Goal: Task Accomplishment & Management: Use online tool/utility

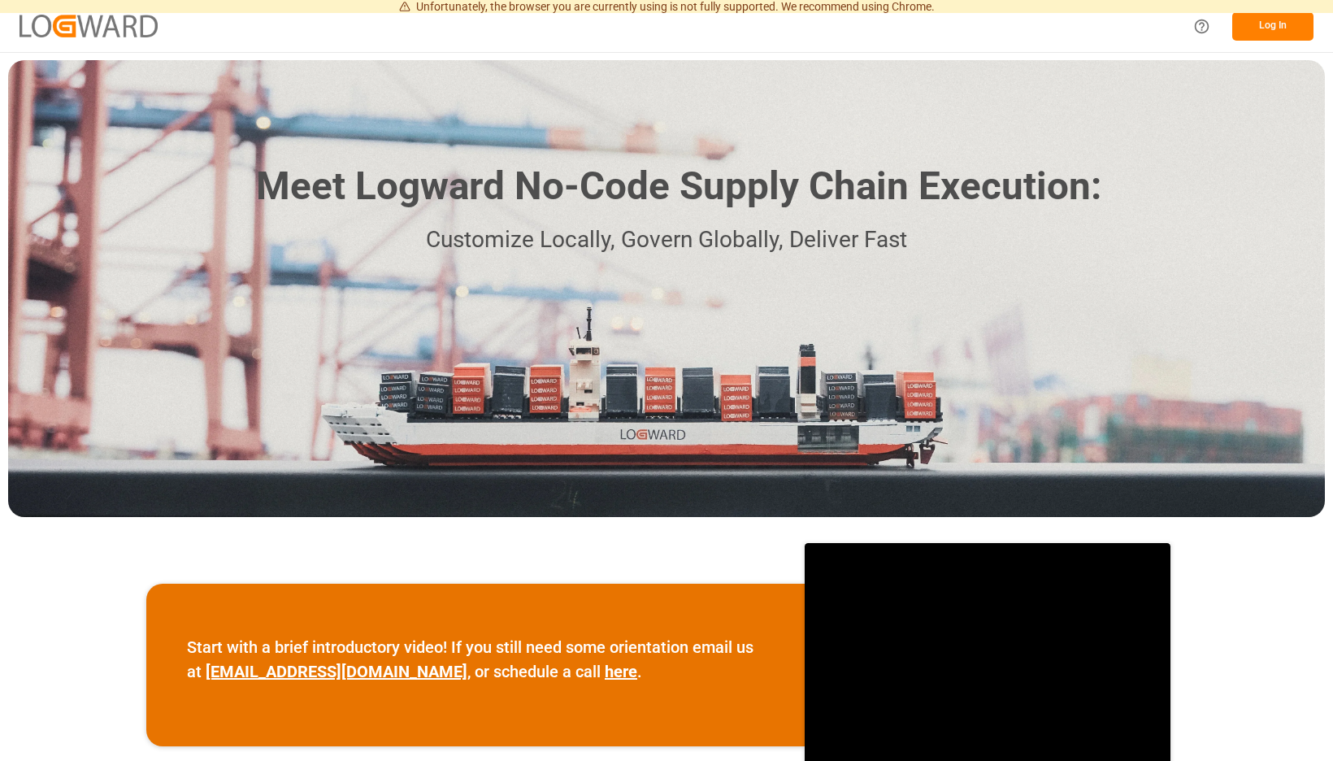
click at [1273, 28] on button "Log In" at bounding box center [1272, 26] width 81 height 28
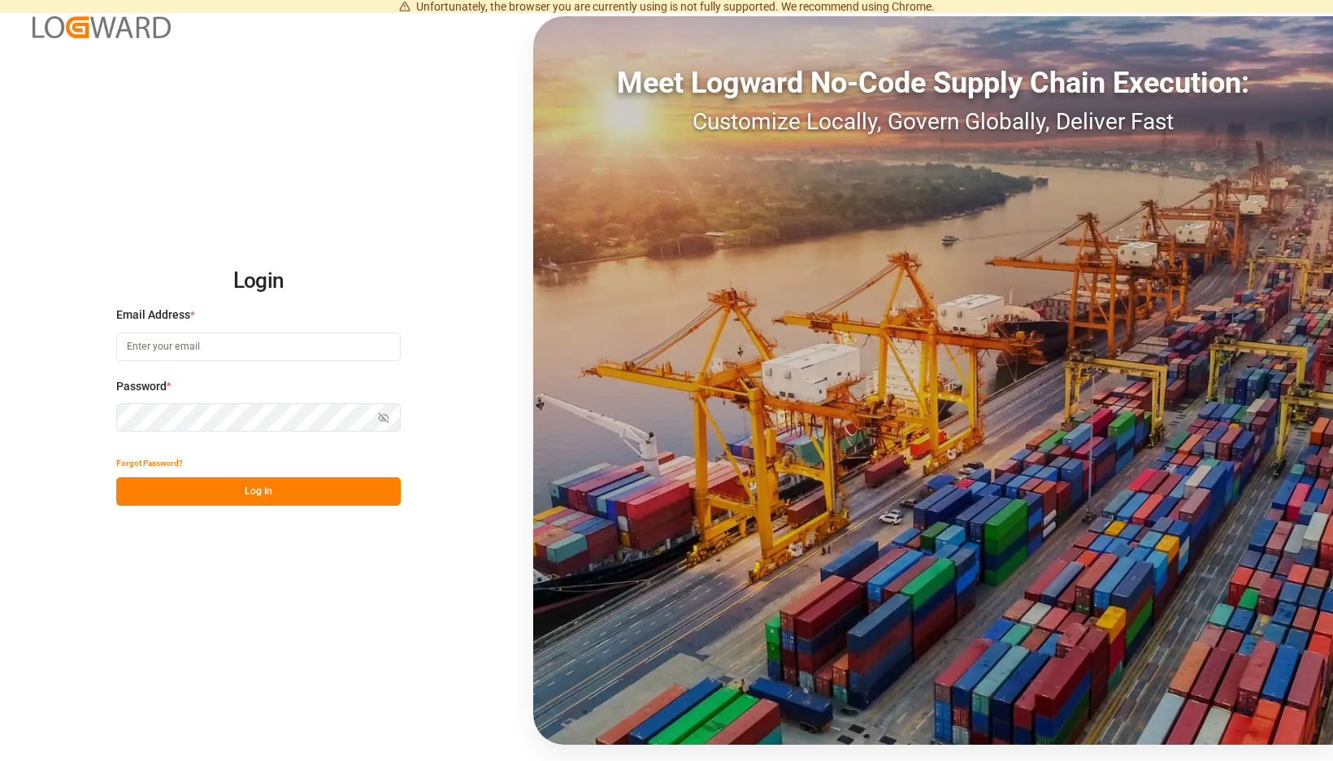
type input "[EMAIL_ADDRESS][PERSON_NAME][DOMAIN_NAME]"
click at [385, 482] on button "Log In" at bounding box center [258, 491] width 284 height 28
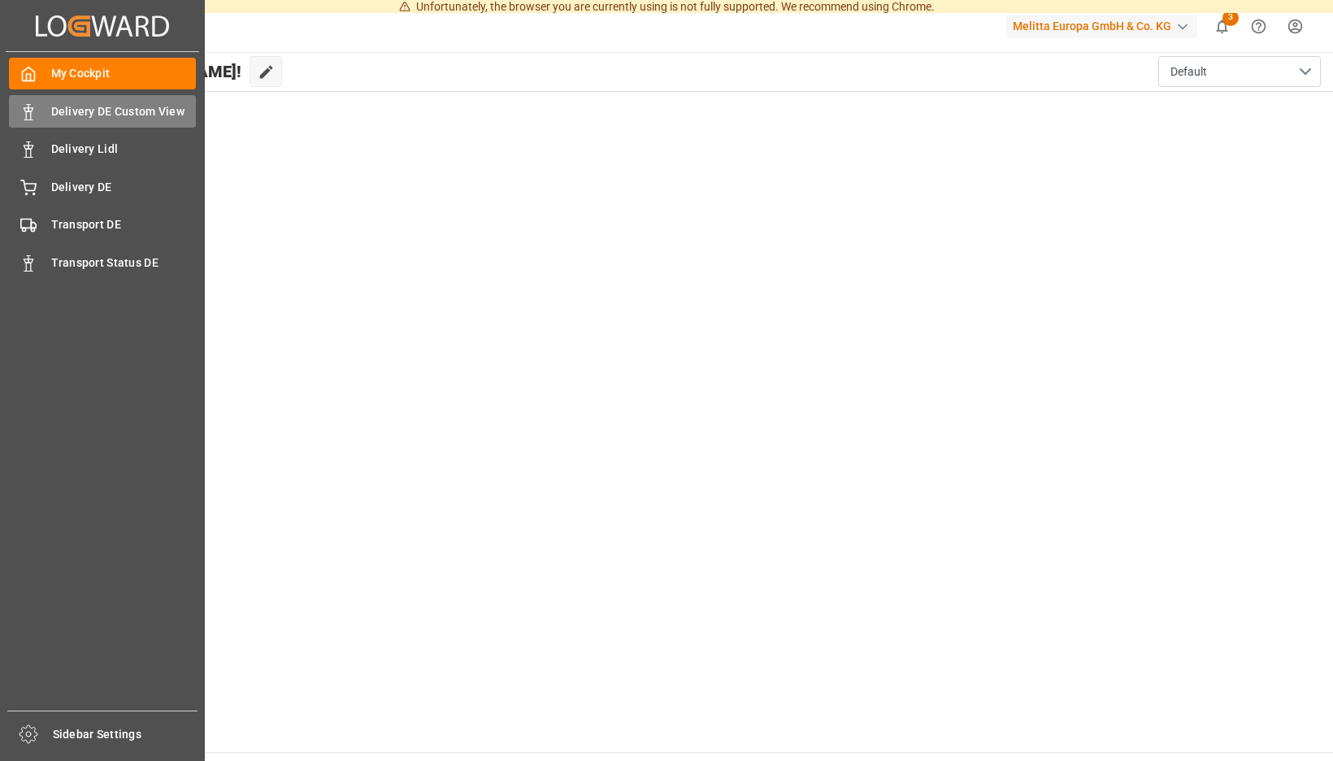
click at [46, 113] on div "Delivery DE Custom View Delivery DE Custom View" at bounding box center [102, 111] width 187 height 32
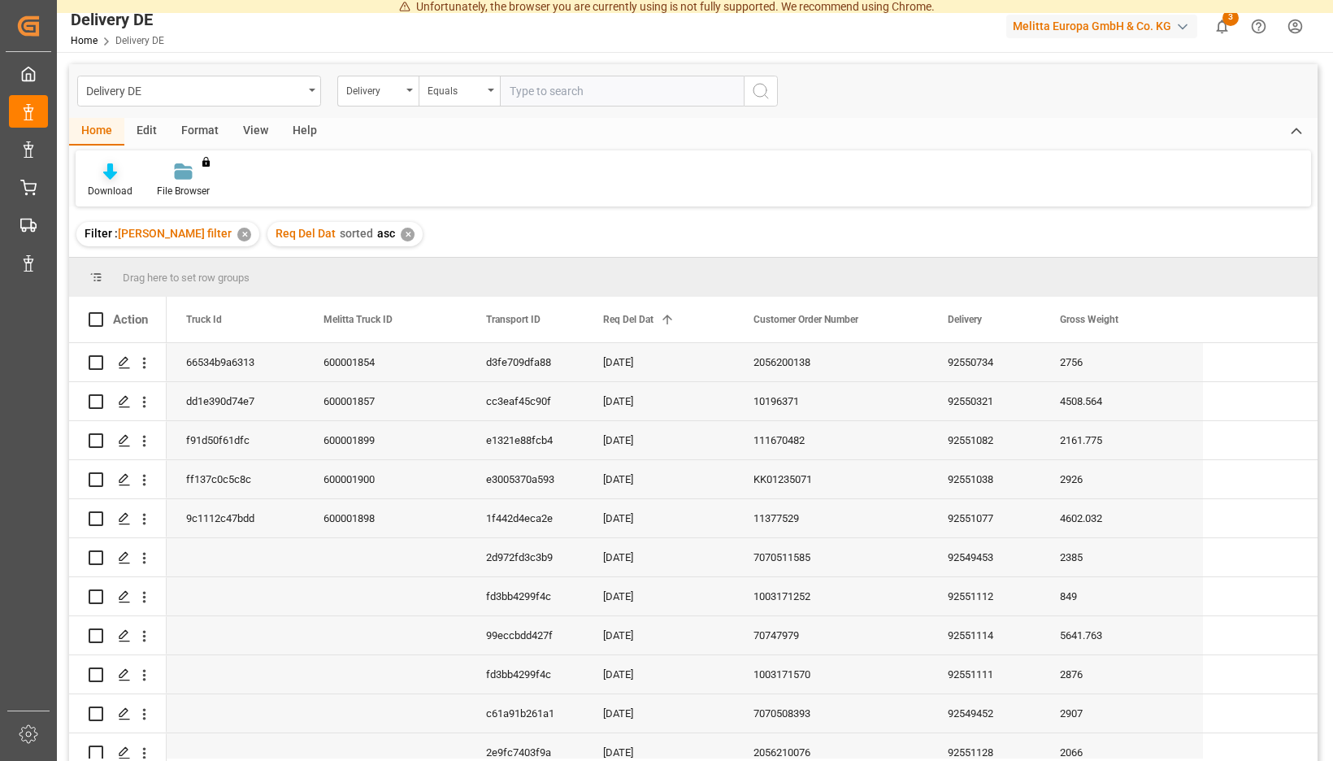
click at [117, 174] on icon at bounding box center [110, 171] width 14 height 16
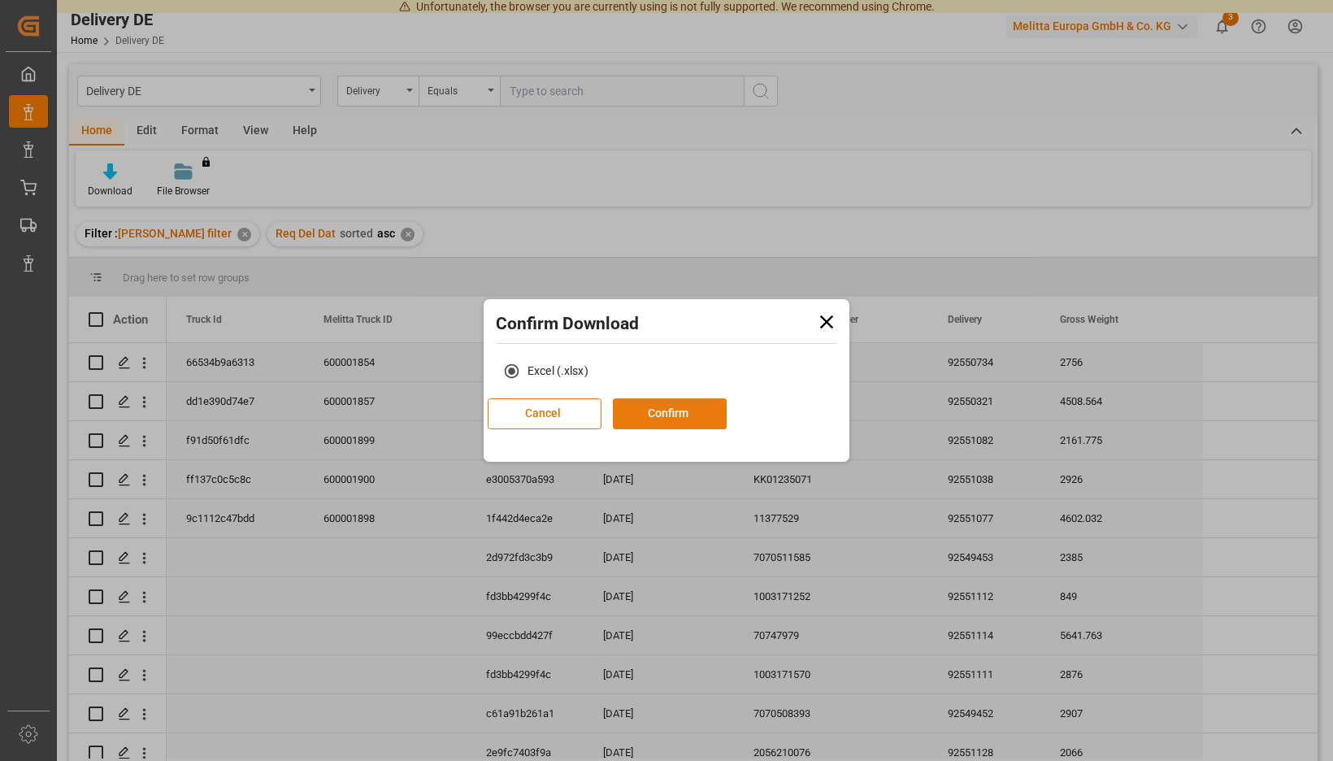
click at [663, 416] on button "Confirm" at bounding box center [670, 413] width 114 height 31
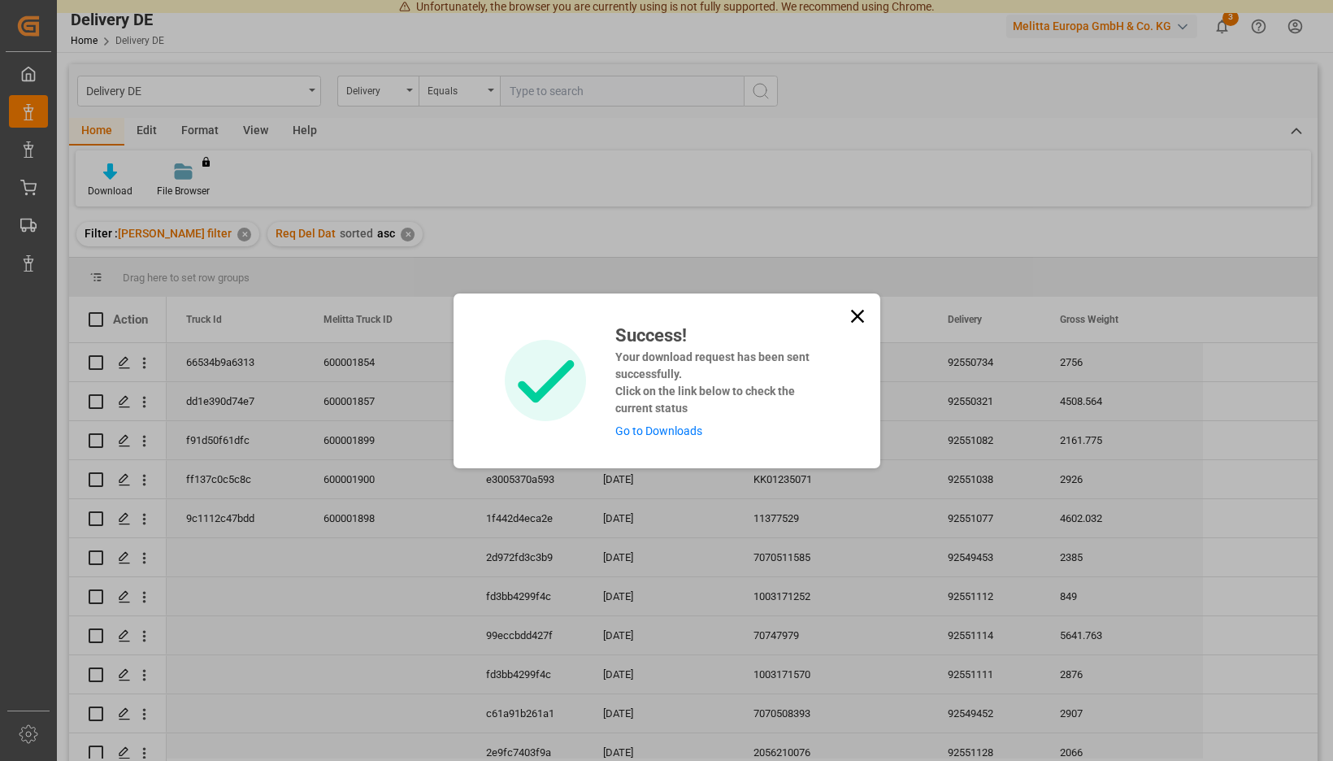
click at [647, 432] on link "Go to Downloads" at bounding box center [658, 430] width 87 height 13
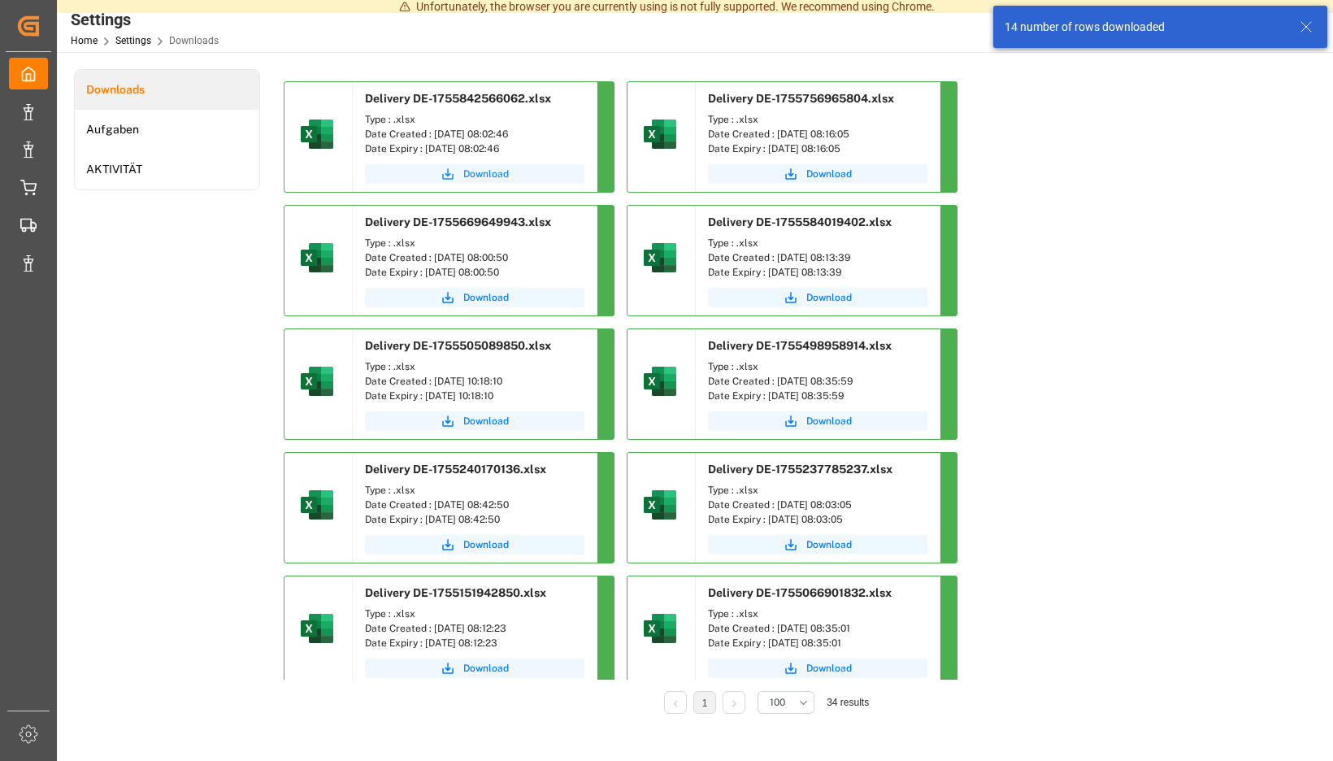
click at [509, 176] on span "Download" at bounding box center [486, 174] width 46 height 15
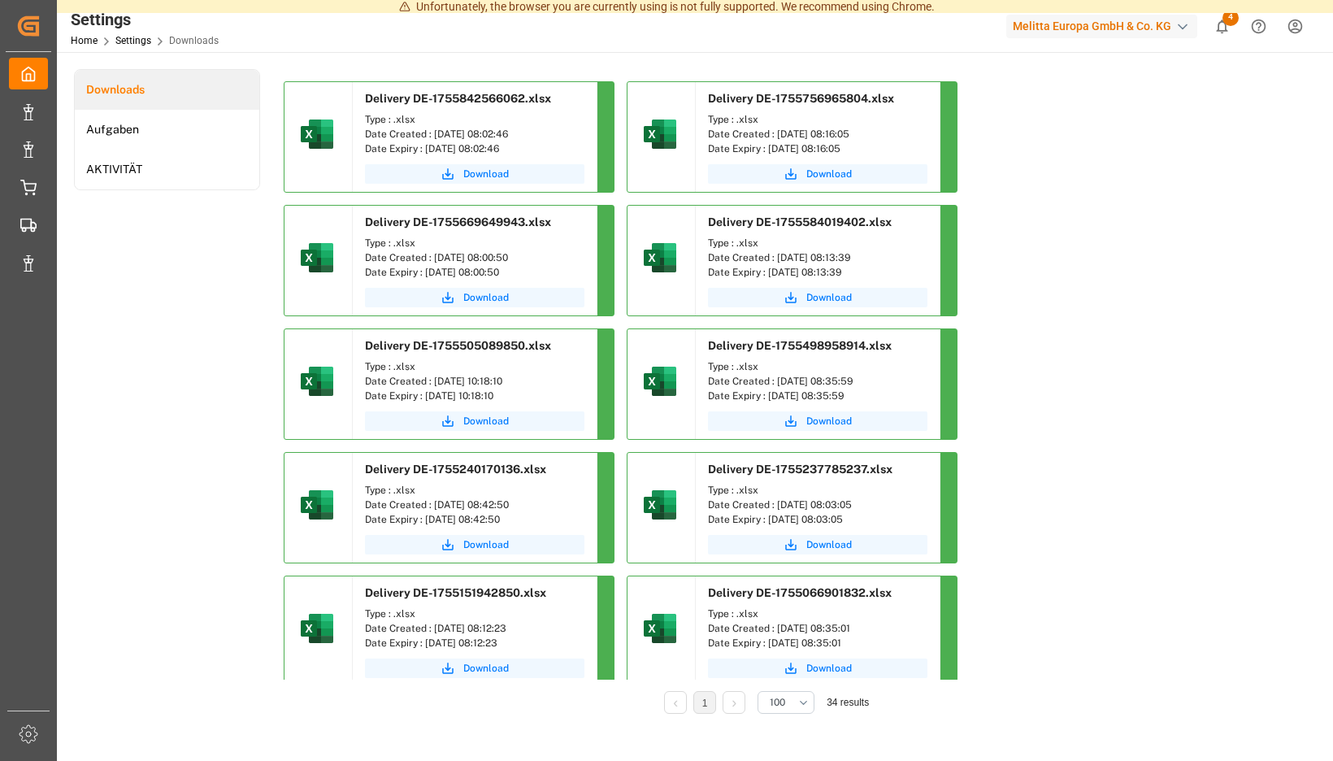
click at [1226, 27] on icon "show 4 new notifications" at bounding box center [1221, 26] width 17 height 17
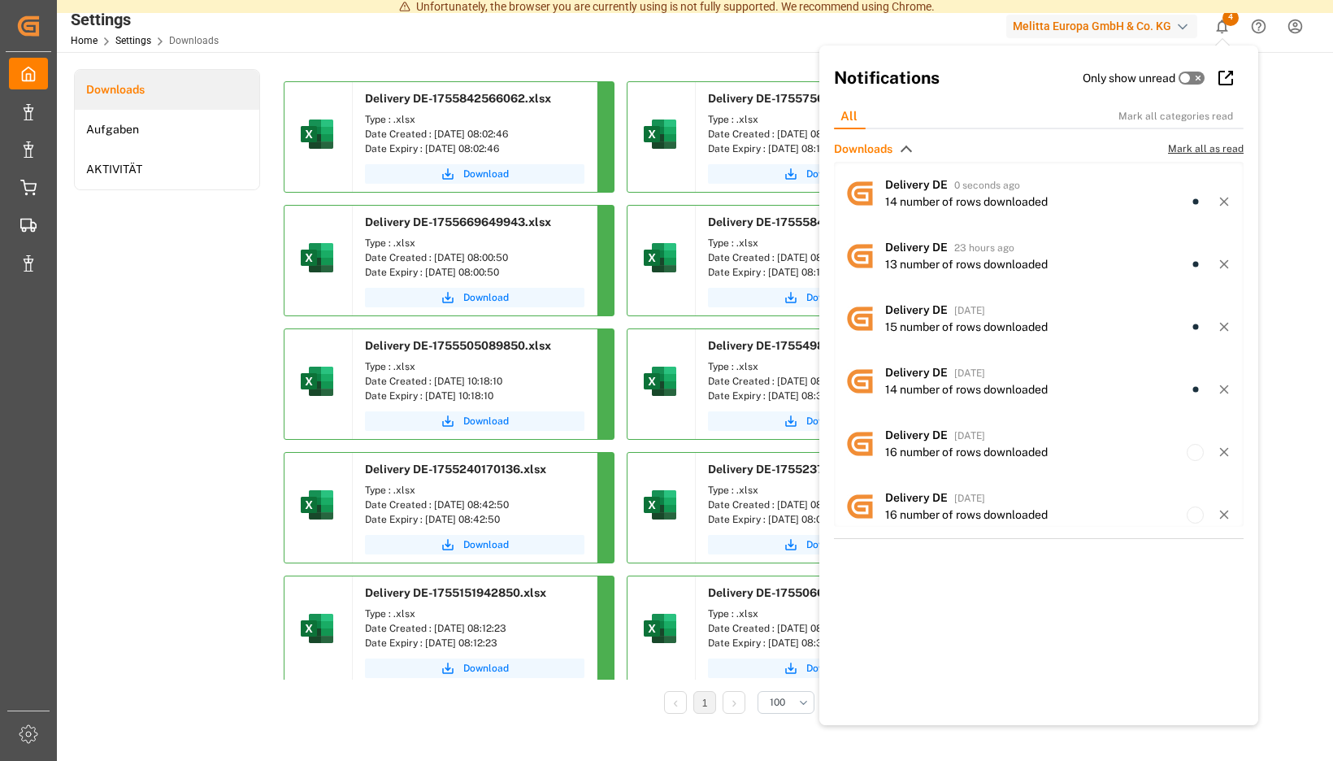
click at [1202, 149] on span "Mark all as read" at bounding box center [1206, 148] width 76 height 15
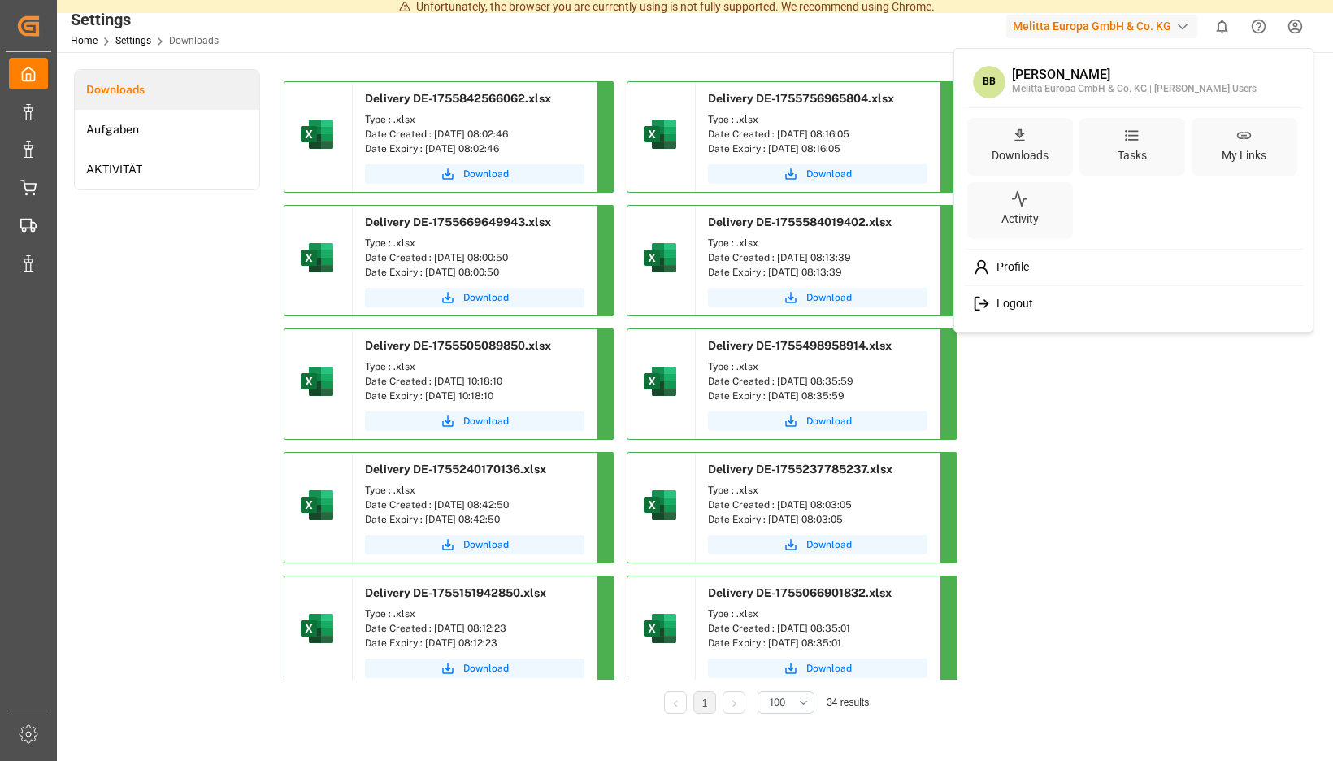
click at [1012, 305] on span "Logout" at bounding box center [1011, 304] width 43 height 15
